Goal: Transaction & Acquisition: Purchase product/service

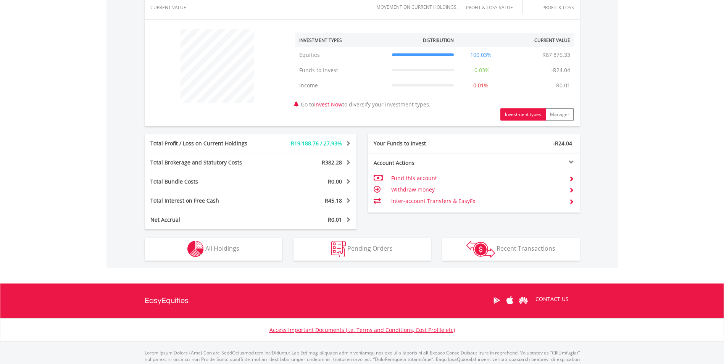
scroll to position [297, 0]
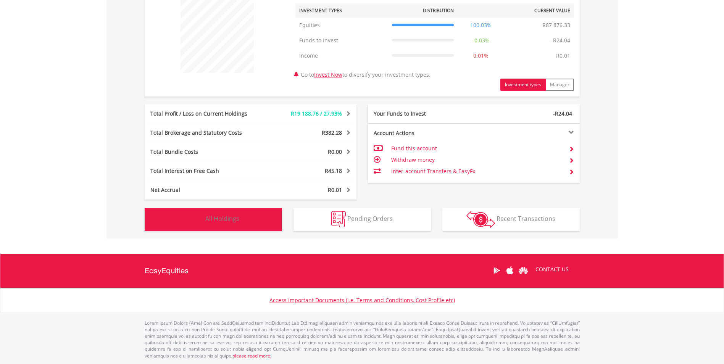
click at [225, 217] on span "All Holdings" at bounding box center [222, 219] width 34 height 8
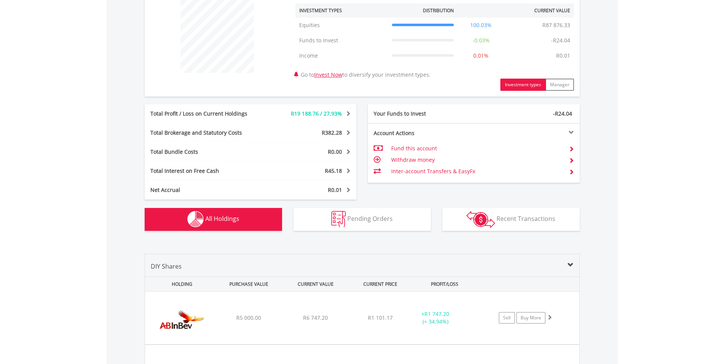
scroll to position [551, 0]
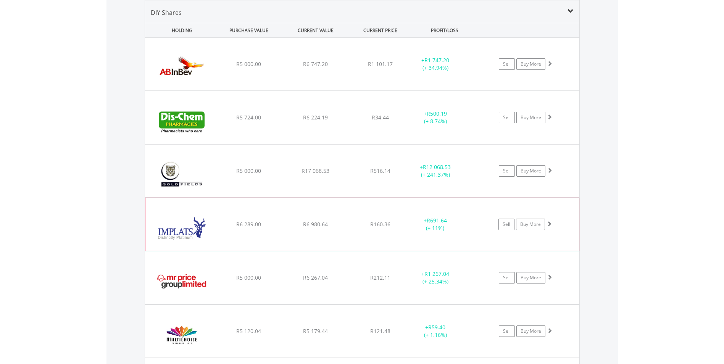
click at [373, 90] on div "﻿ Impala Platinum Hlgs Limited R6 289.00 R6 980.64 R160.36 + R691.64 (+ 11%) Se…" at bounding box center [362, 64] width 435 height 53
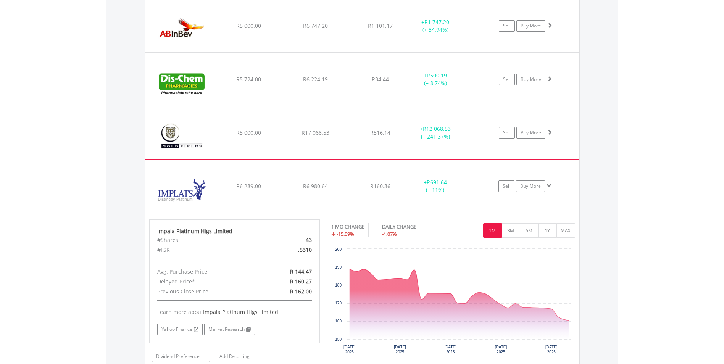
scroll to position [627, 0]
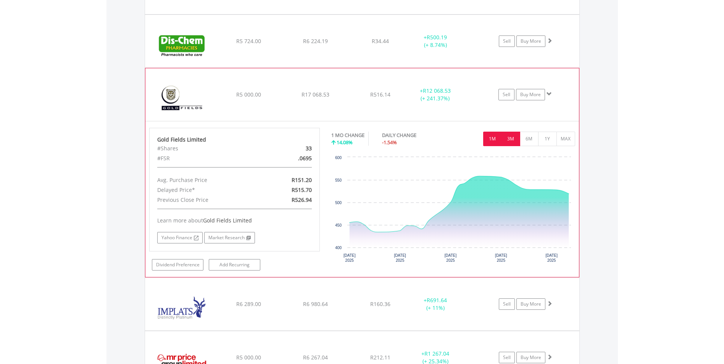
click at [513, 140] on button "3M" at bounding box center [511, 139] width 19 height 15
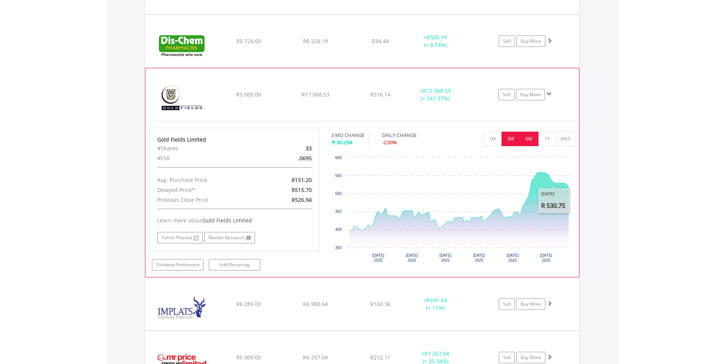
click at [532, 139] on button "6M" at bounding box center [529, 139] width 19 height 15
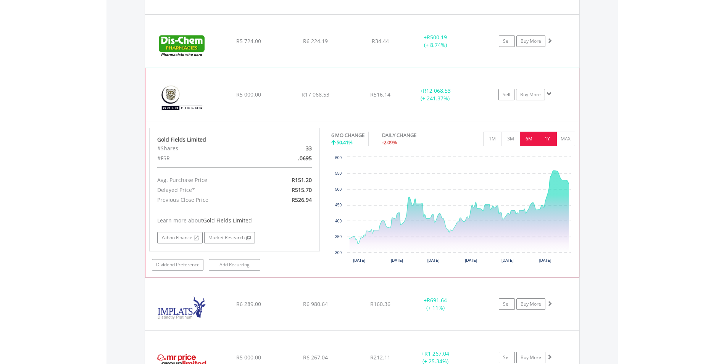
click at [546, 137] on button "1Y" at bounding box center [547, 139] width 19 height 15
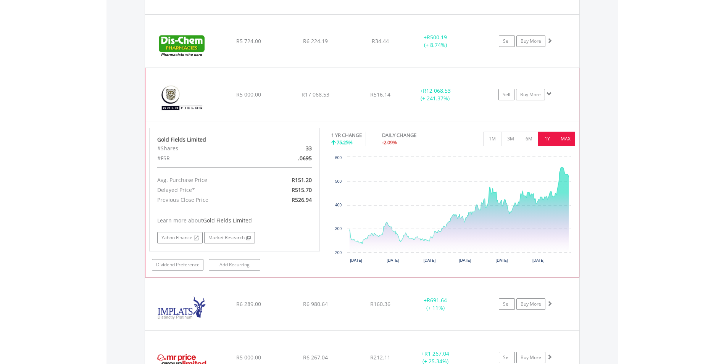
click at [564, 136] on button "MAX" at bounding box center [566, 139] width 19 height 15
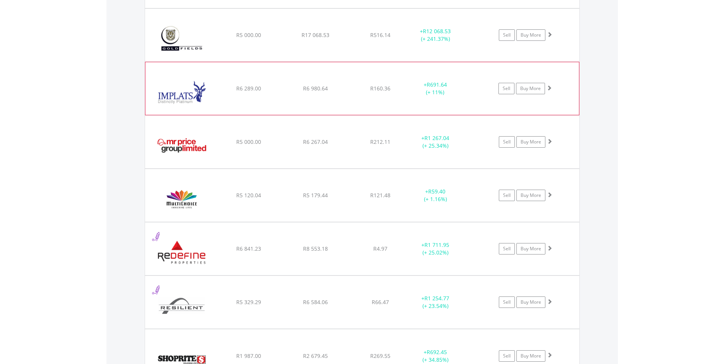
scroll to position [704, 0]
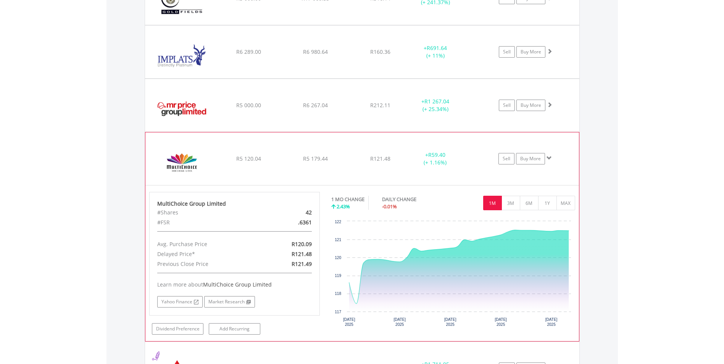
scroll to position [742, 0]
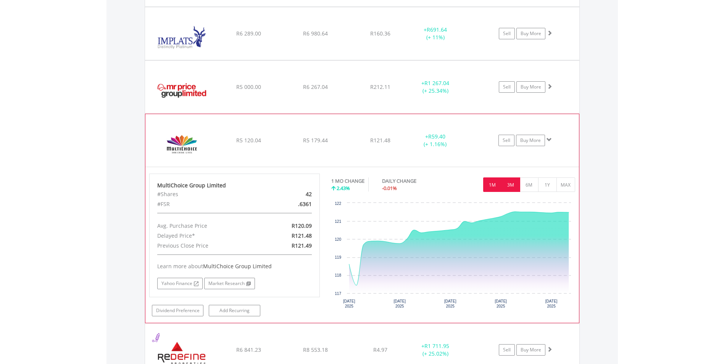
click at [509, 186] on button "3M" at bounding box center [511, 185] width 19 height 15
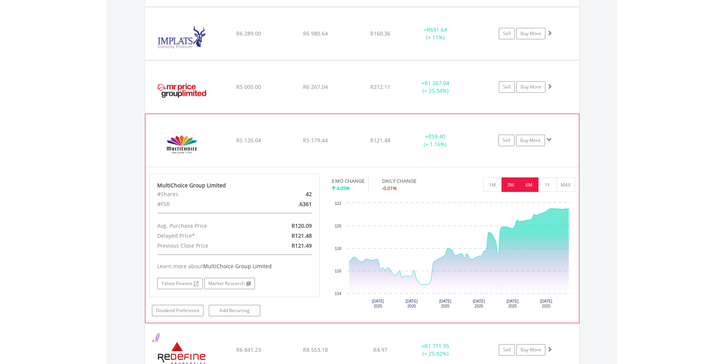
click at [531, 184] on button "6M" at bounding box center [529, 185] width 19 height 15
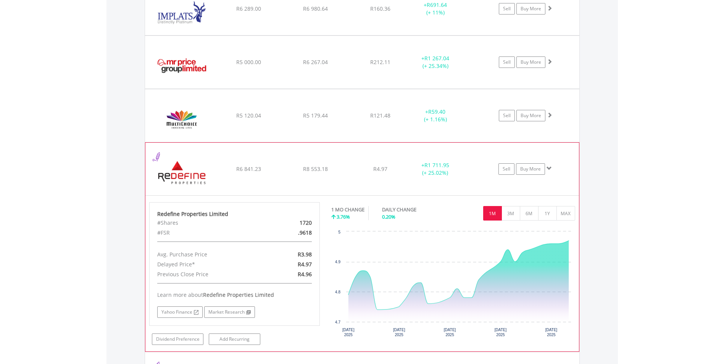
scroll to position [780, 0]
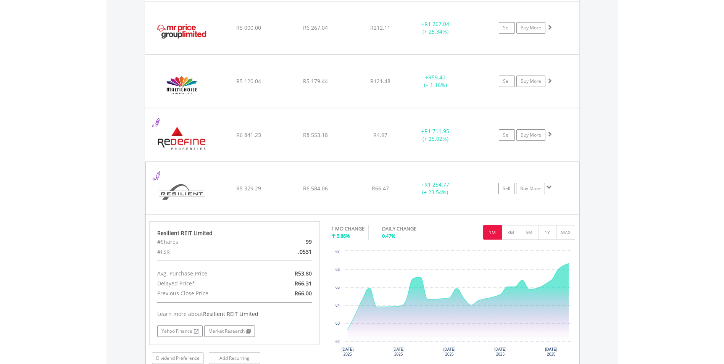
scroll to position [818, 0]
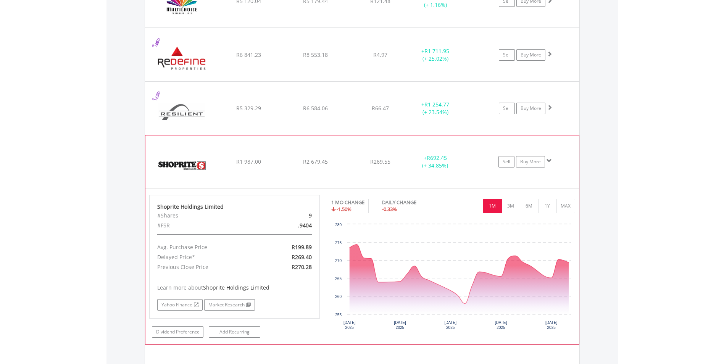
scroll to position [895, 0]
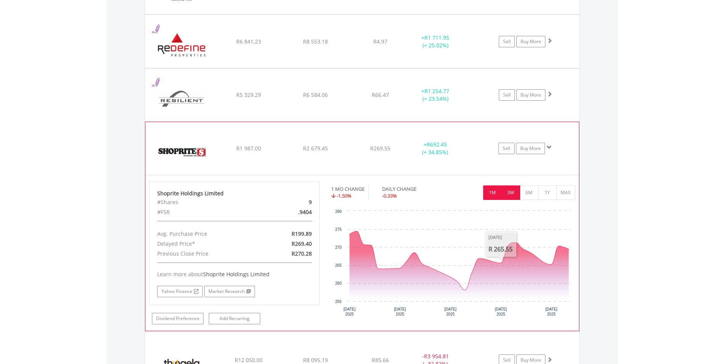
click at [507, 195] on button "3M" at bounding box center [511, 193] width 19 height 15
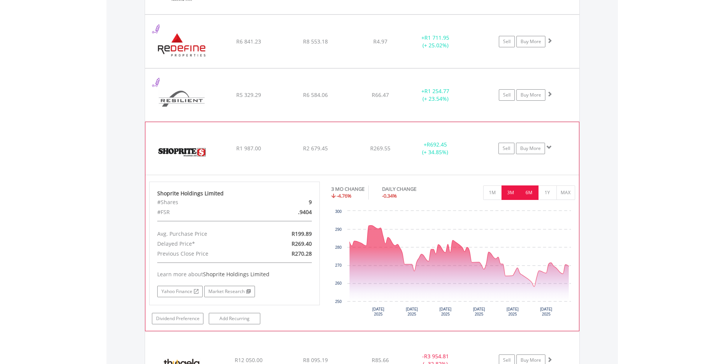
click at [532, 194] on button "6M" at bounding box center [529, 193] width 19 height 15
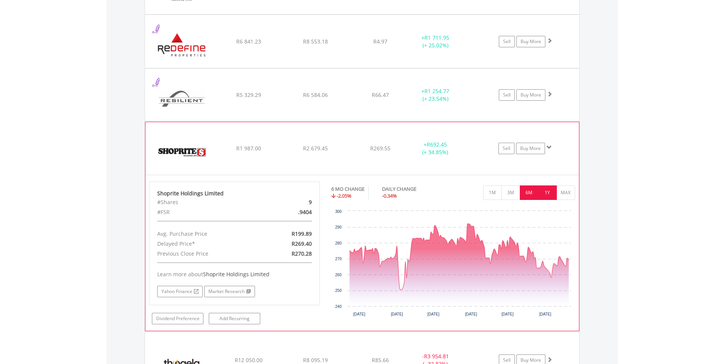
click at [553, 194] on button "1Y" at bounding box center [547, 193] width 19 height 15
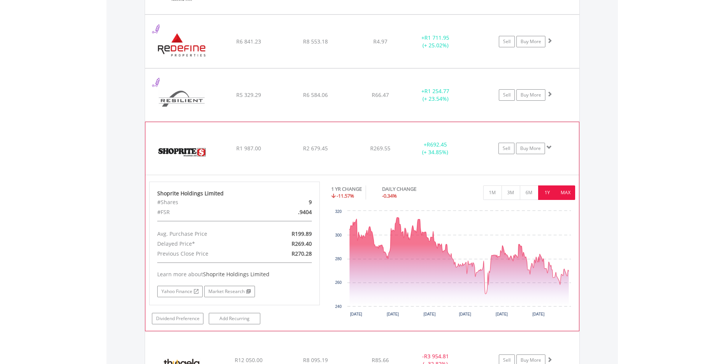
click at [562, 194] on button "MAX" at bounding box center [566, 193] width 19 height 15
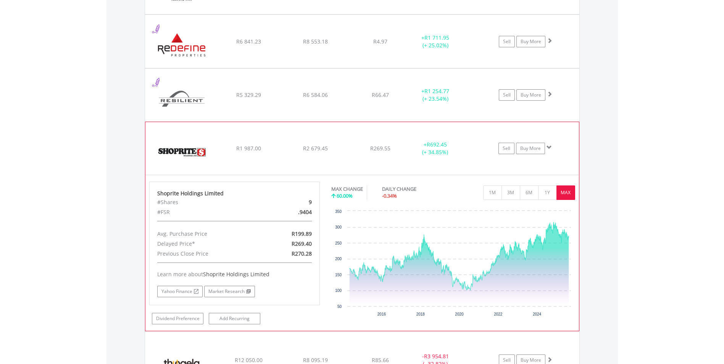
click at [274, 199] on div "9" at bounding box center [289, 202] width 55 height 10
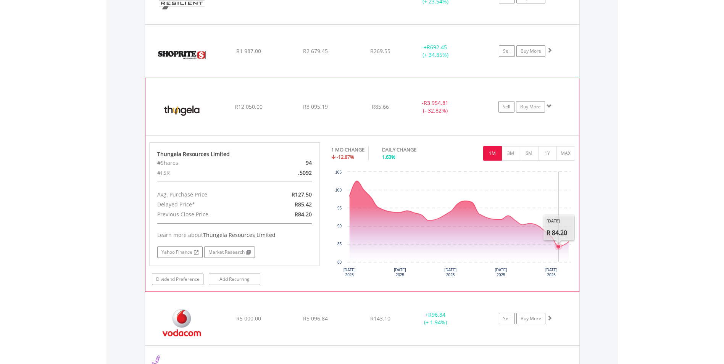
scroll to position [1009, 0]
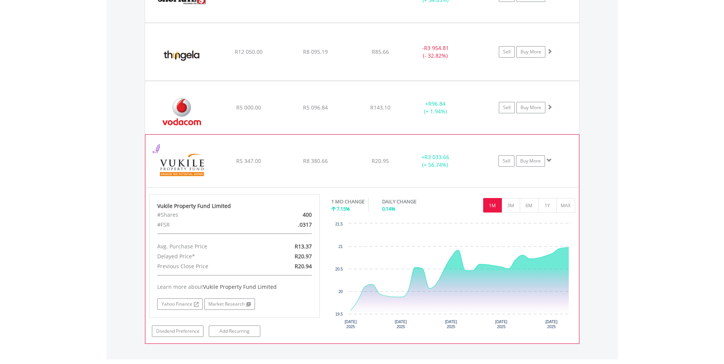
scroll to position [1047, 0]
click at [570, 206] on button "MAX" at bounding box center [566, 205] width 19 height 15
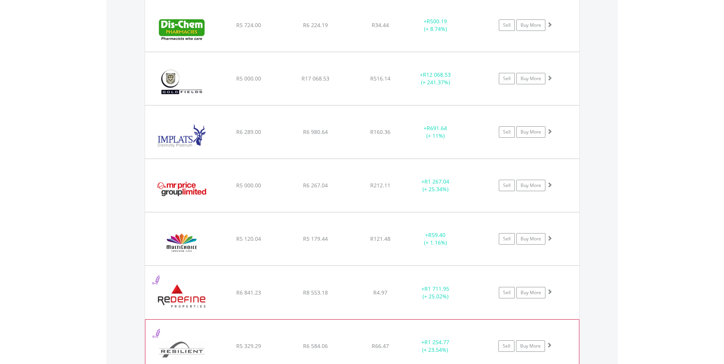
scroll to position [630, 0]
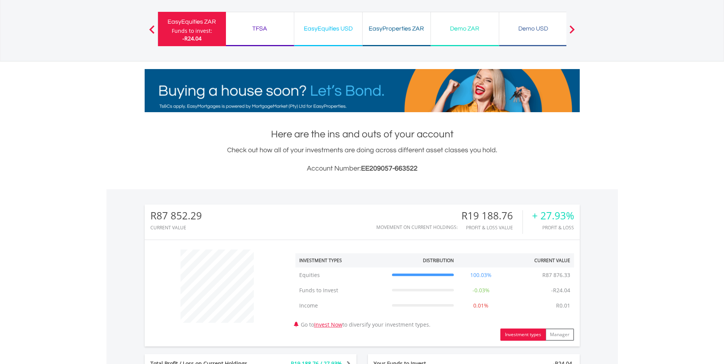
scroll to position [19, 0]
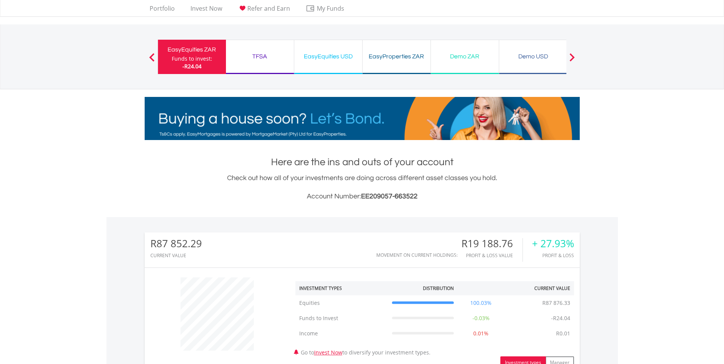
click at [201, 60] on div "Funds to invest:" at bounding box center [192, 59] width 40 height 8
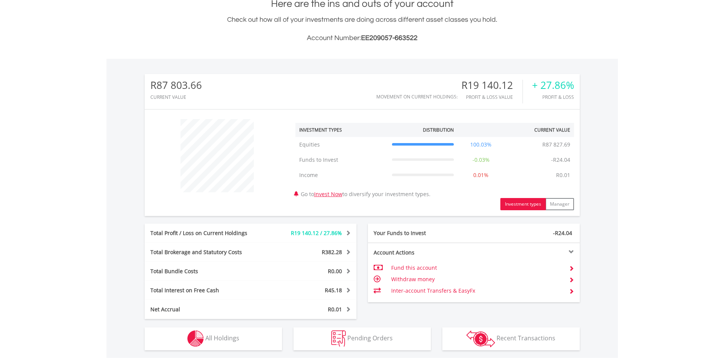
scroll to position [191, 0]
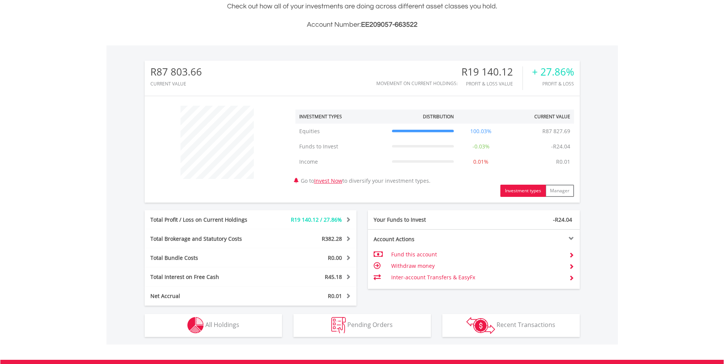
click at [564, 220] on span "-R24.04" at bounding box center [562, 219] width 19 height 7
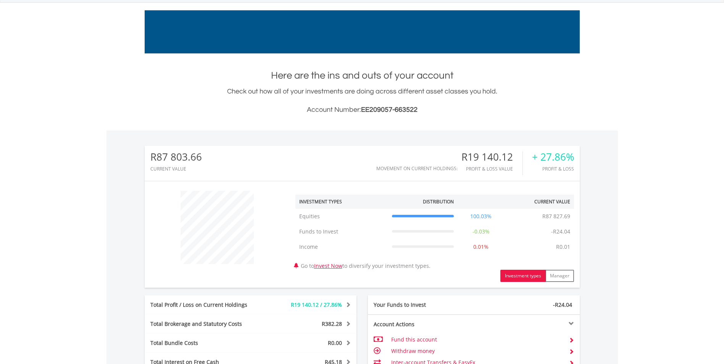
scroll to position [38, 0]
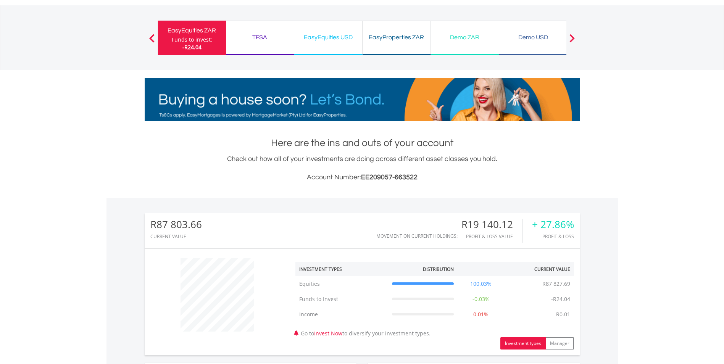
click at [192, 37] on div "Funds to invest:" at bounding box center [192, 40] width 40 height 8
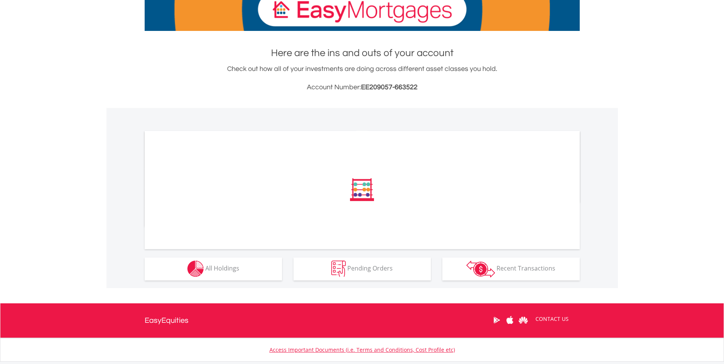
scroll to position [153, 0]
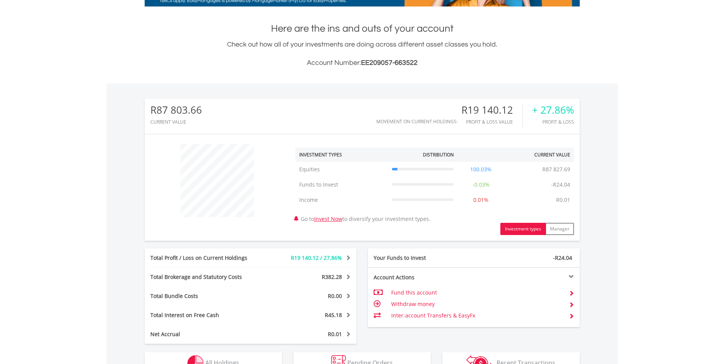
click at [232, 245] on div "R87 803.66 CURRENT VALUE Movement on Current Holdings: R19 140.12 Profit & Loss…" at bounding box center [362, 221] width 435 height 245
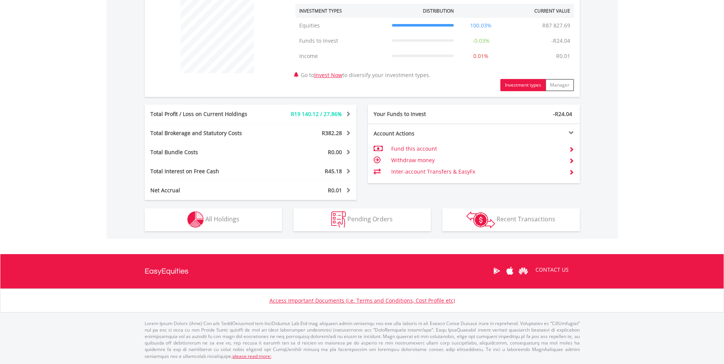
scroll to position [297, 0]
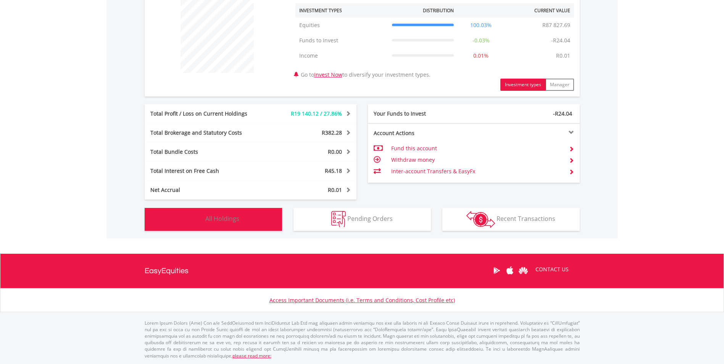
click at [231, 220] on span "All Holdings" at bounding box center [222, 219] width 34 height 8
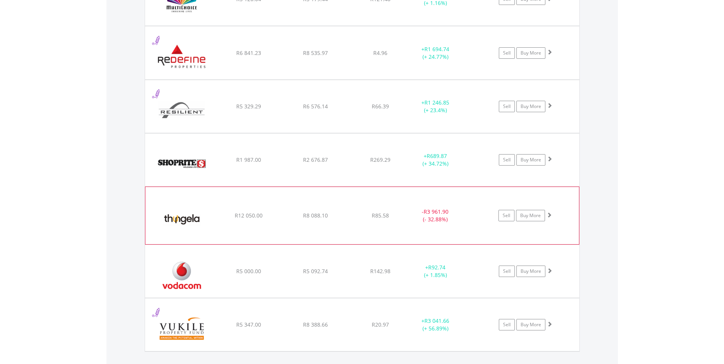
scroll to position [895, 0]
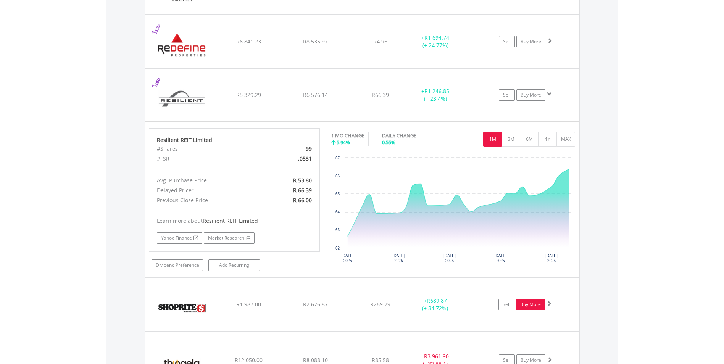
click at [526, 305] on link "Buy More" at bounding box center [530, 304] width 29 height 11
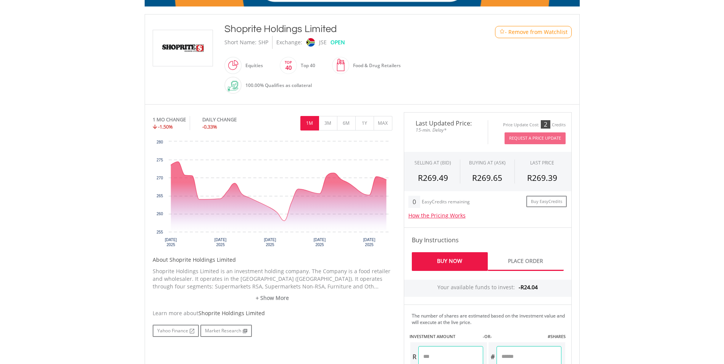
scroll to position [191, 0]
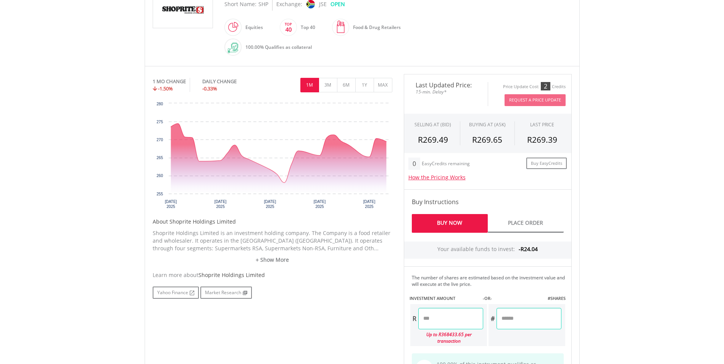
click at [459, 316] on input "number" at bounding box center [451, 318] width 65 height 21
type input "*****"
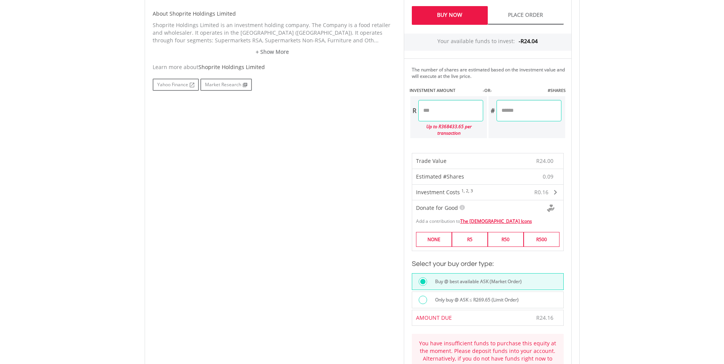
scroll to position [305, 0]
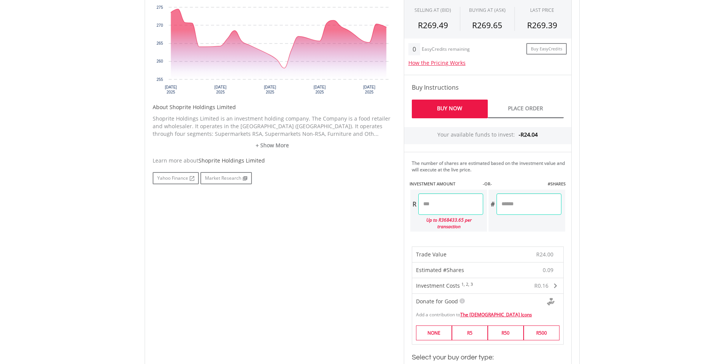
click at [430, 204] on input "*****" at bounding box center [451, 204] width 65 height 21
type input "*****"
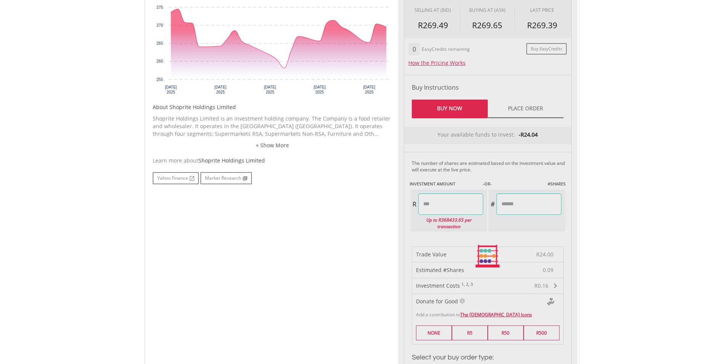
type input "******"
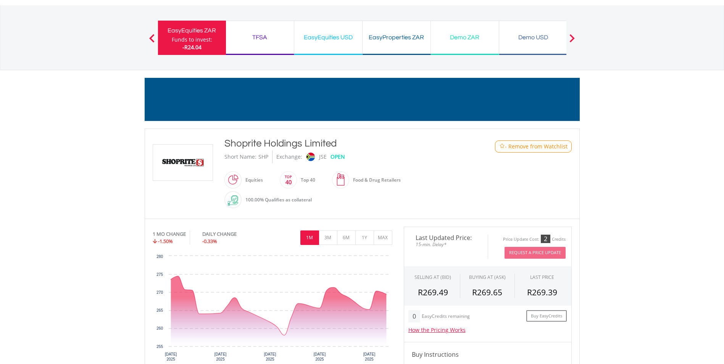
scroll to position [0, 0]
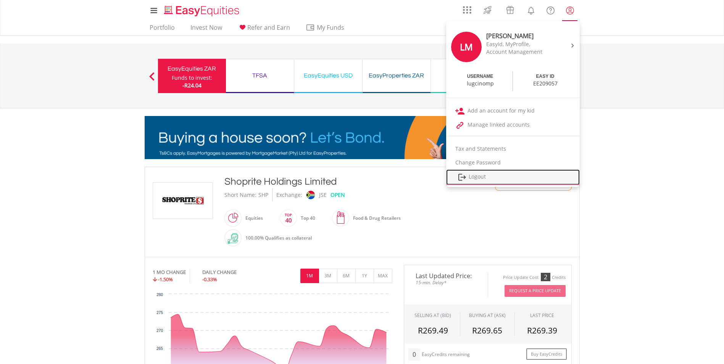
click at [471, 177] on link "Logout" at bounding box center [513, 178] width 134 height 16
